Goal: Information Seeking & Learning: Learn about a topic

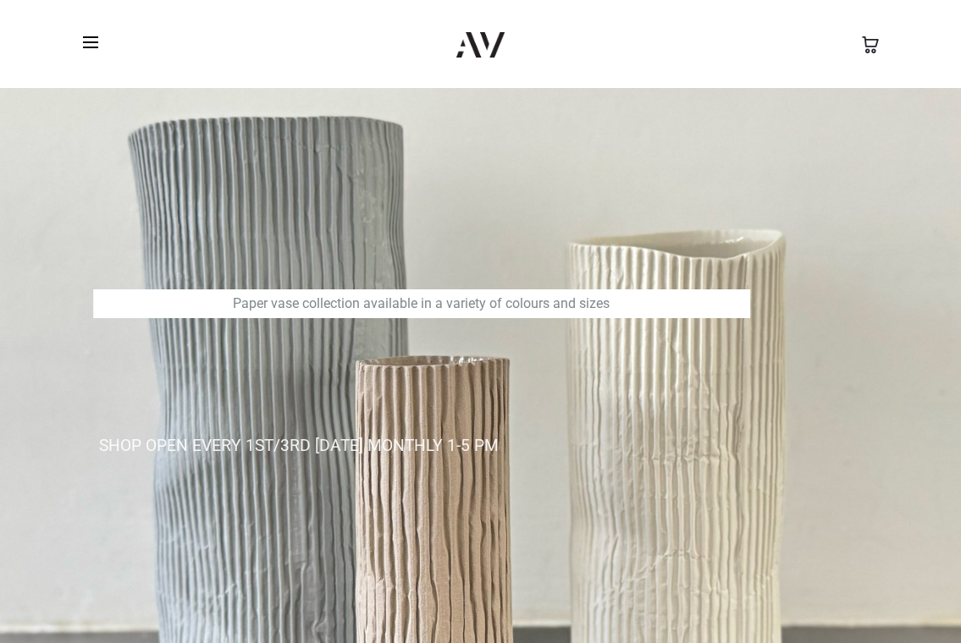
click at [93, 41] on span at bounding box center [90, 42] width 15 height 2
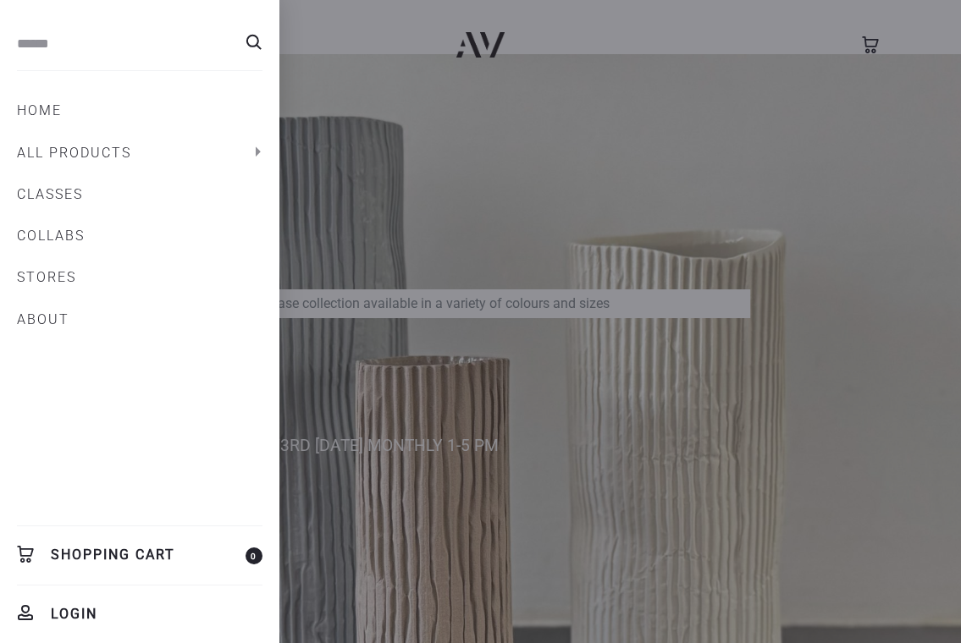
click at [52, 317] on link "ABOUT" at bounding box center [140, 320] width 246 height 29
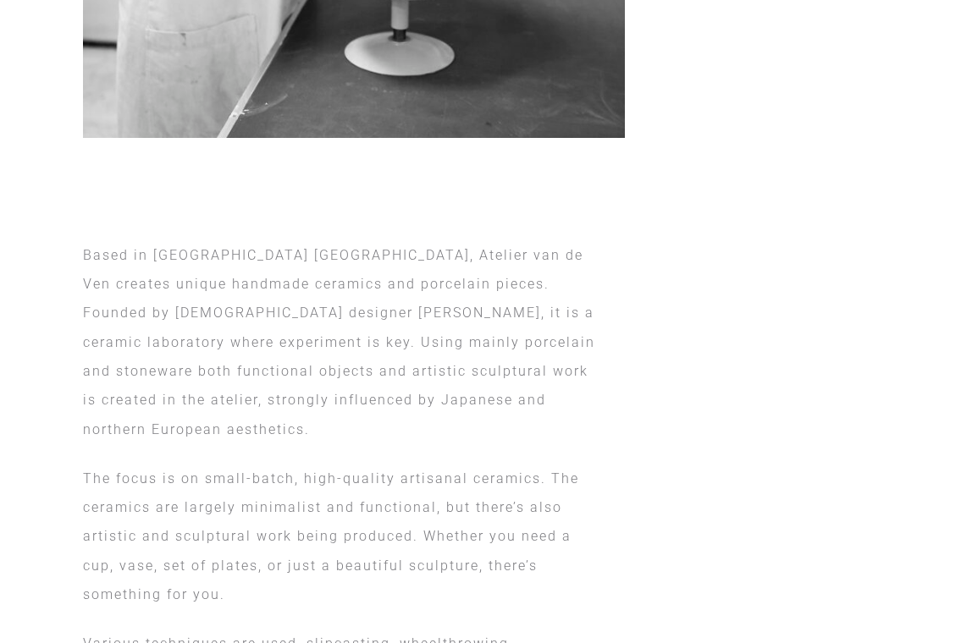
scroll to position [1022, 0]
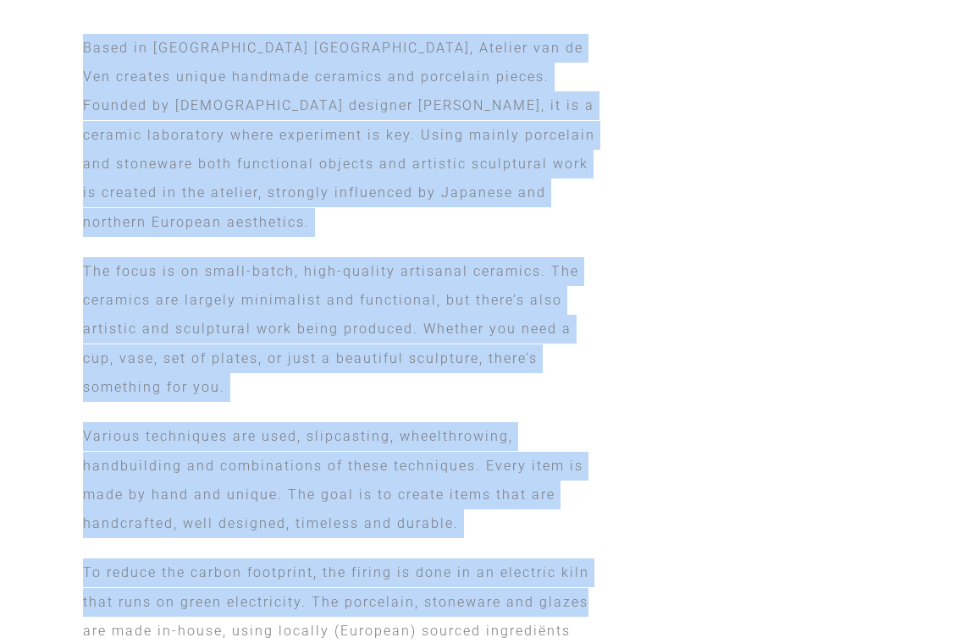
drag, startPoint x: 76, startPoint y: 37, endPoint x: 632, endPoint y: 580, distance: 777.0
click at [627, 605] on div "Based in Rotterdam Kralingen, Atelier van de Ven creates unique handmade cerami…" at bounding box center [480, 460] width 821 height 852
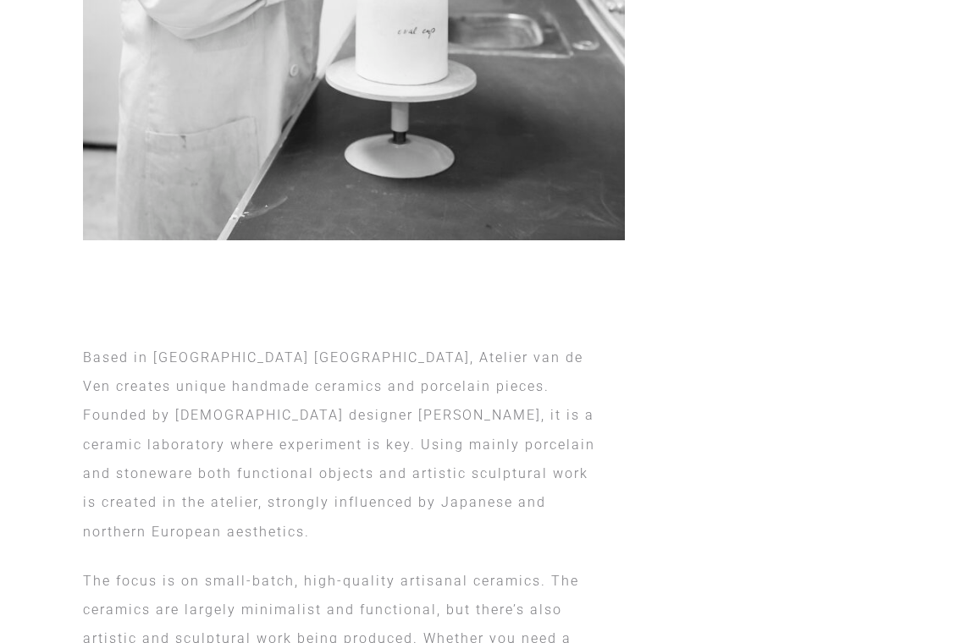
scroll to position [792, 0]
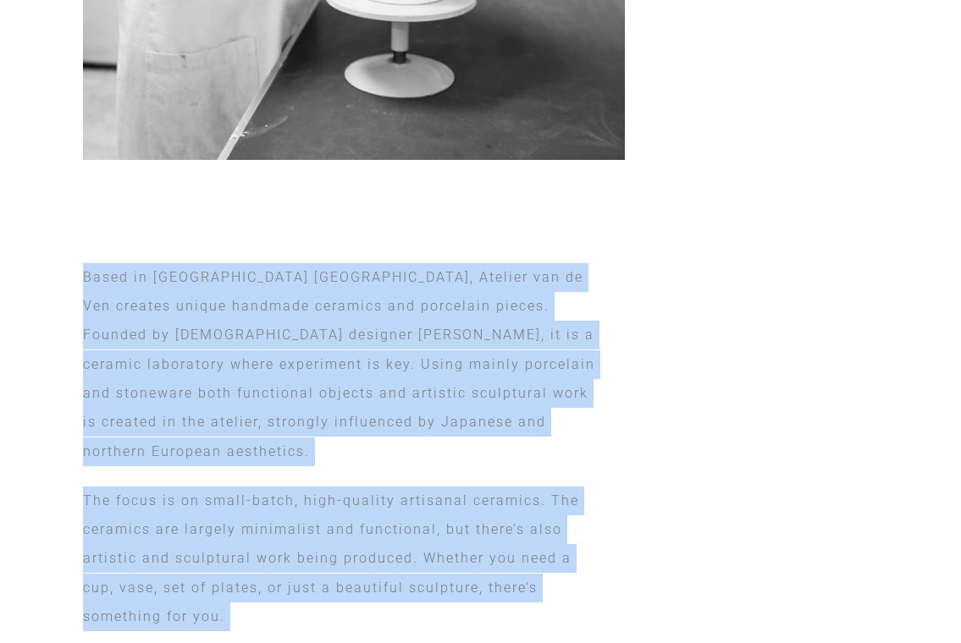
drag, startPoint x: 561, startPoint y: 522, endPoint x: 215, endPoint y: 284, distance: 420.1
copy div "ased in Rotterdam Kralingen, Atelier van de Ven creates unique handmade ceramic…"
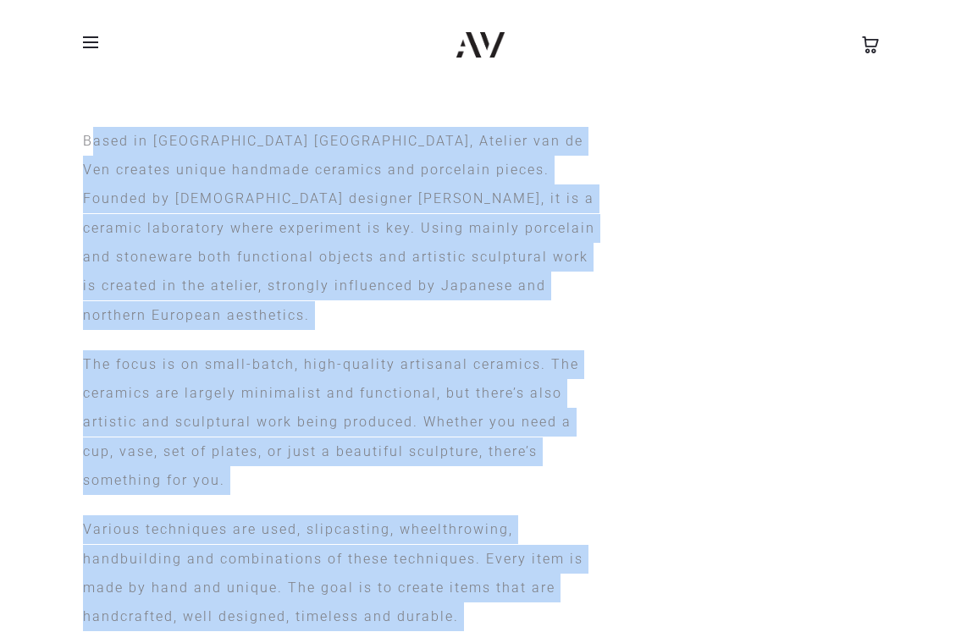
scroll to position [0, 0]
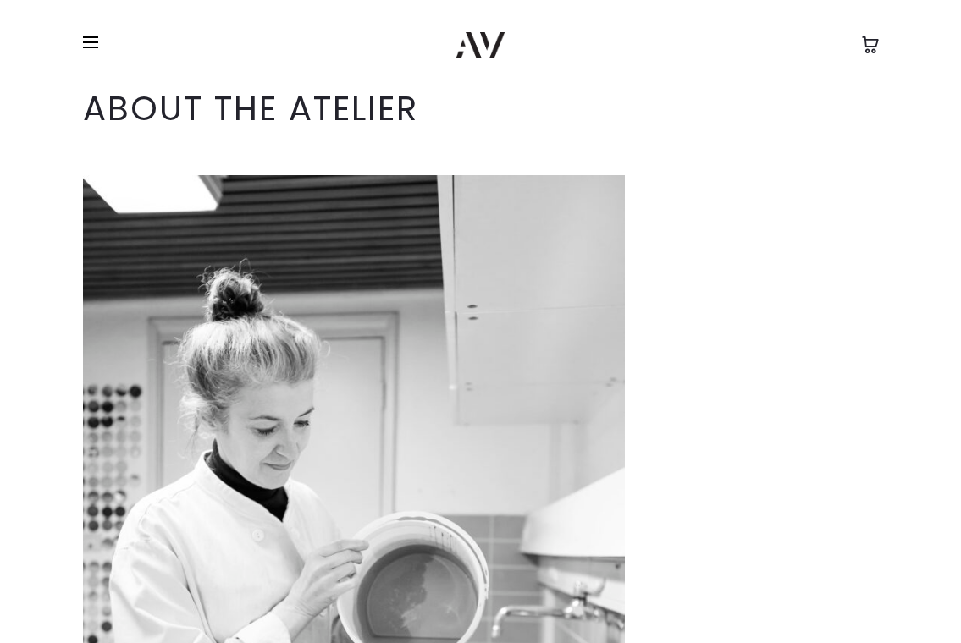
click at [88, 41] on span at bounding box center [90, 42] width 15 height 2
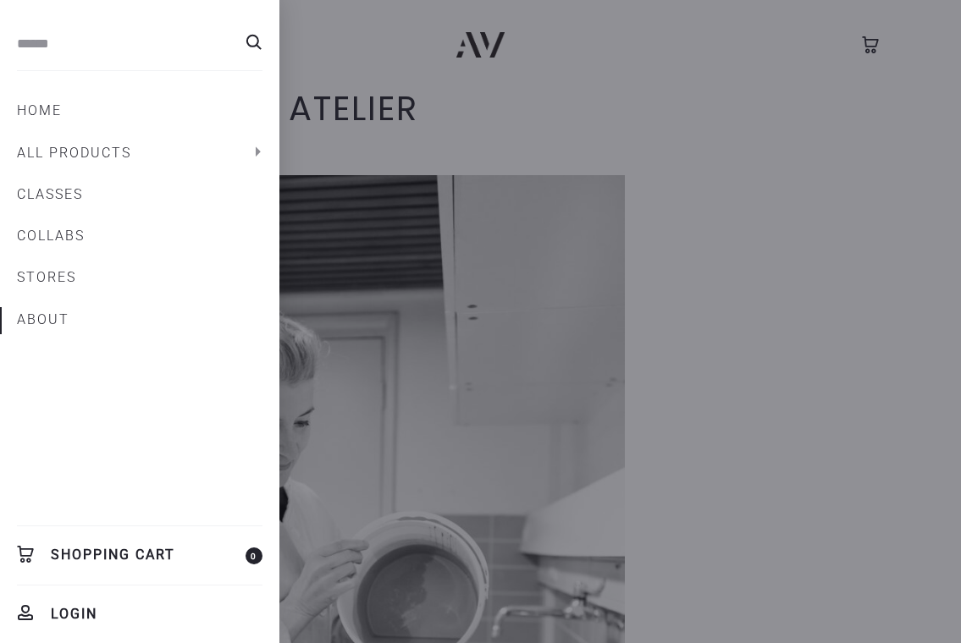
click at [81, 185] on link "CLASSES" at bounding box center [140, 194] width 246 height 29
click at [69, 190] on link "CLASSES" at bounding box center [140, 194] width 246 height 29
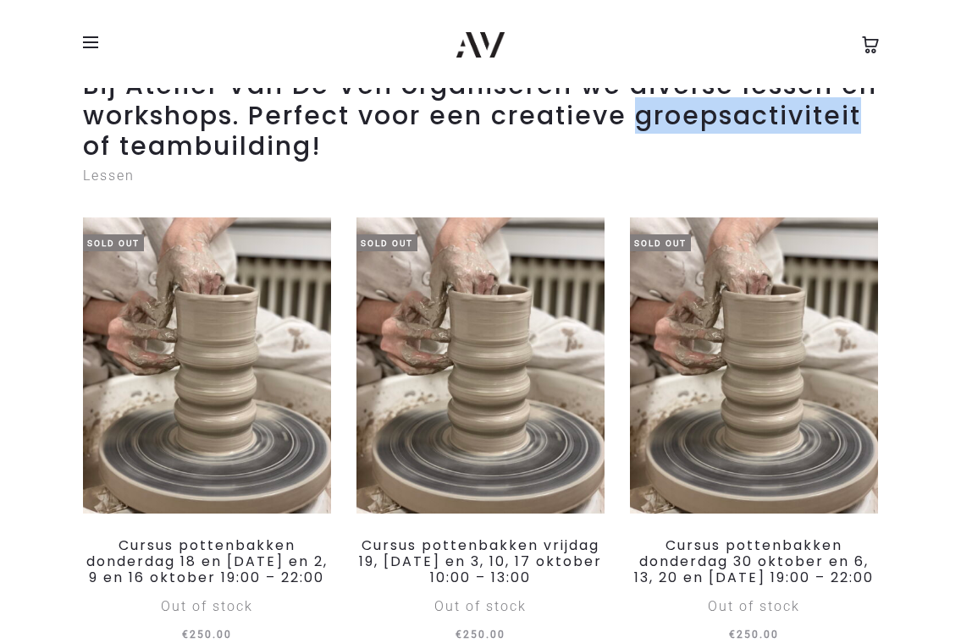
scroll to position [168, 0]
